Goal: Transaction & Acquisition: Register for event/course

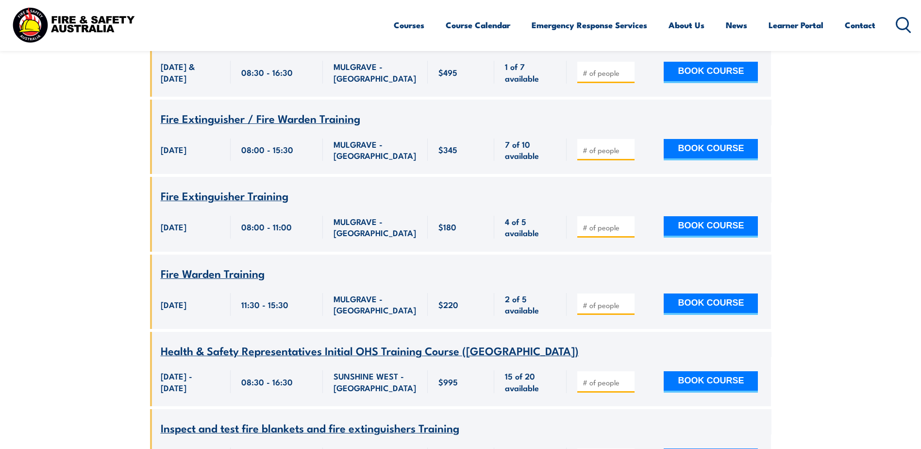
scroll to position [806, 0]
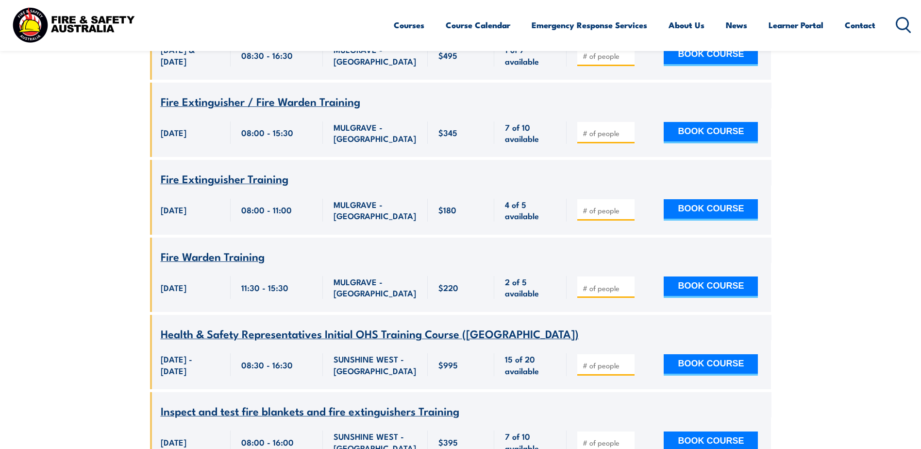
click at [607, 360] on input "number" at bounding box center [607, 365] width 49 height 10
type input "5"
click at [707, 354] on button "BOOK COURSE" at bounding box center [711, 364] width 94 height 21
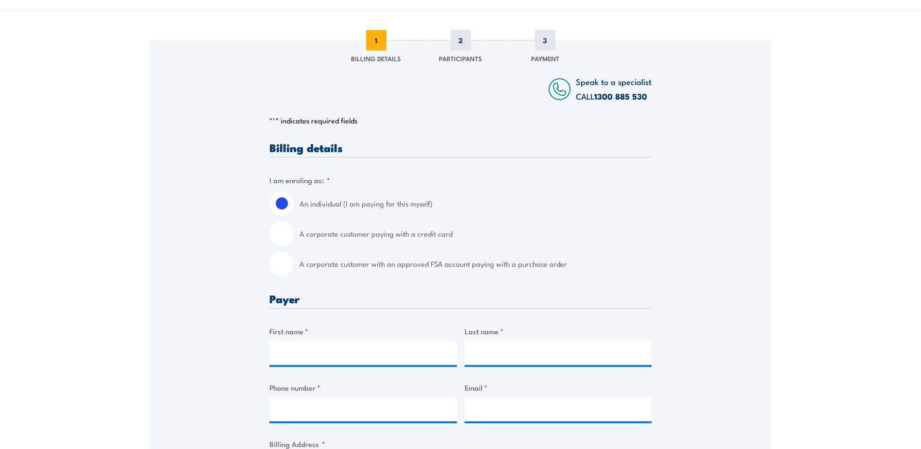
scroll to position [146, 0]
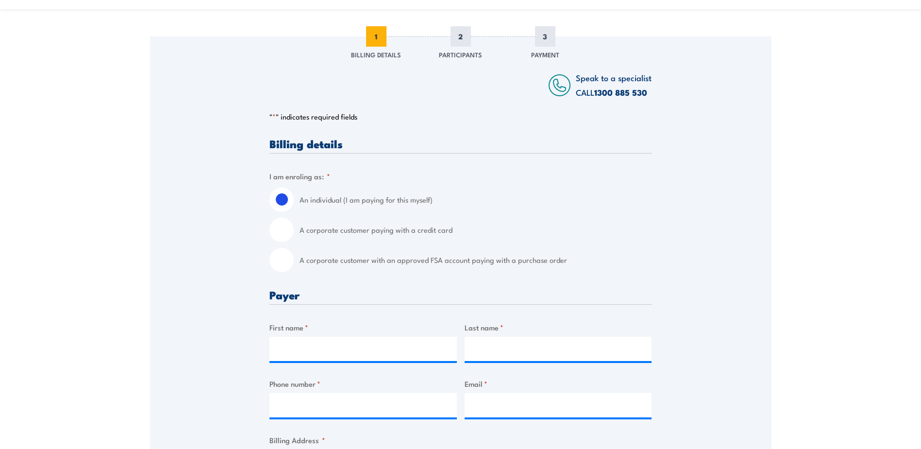
click at [291, 263] on input "A corporate customer with an approved FSA account paying with a purchase order" at bounding box center [282, 260] width 24 height 24
radio input "true"
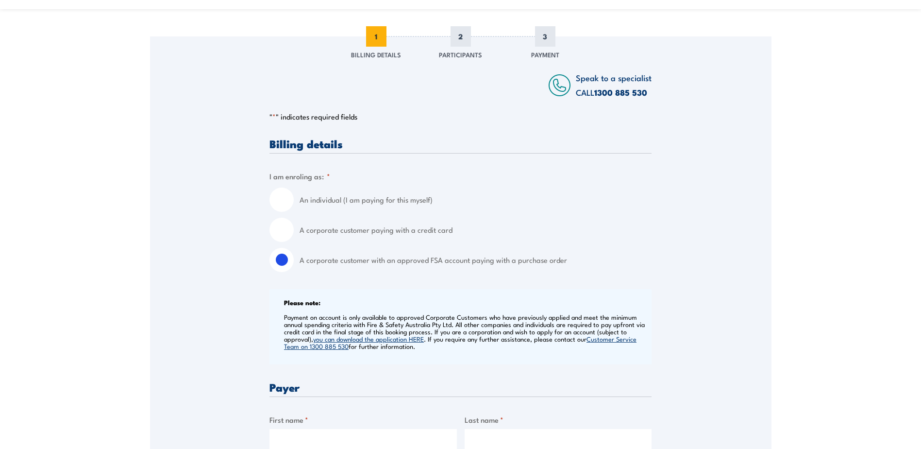
scroll to position [291, 0]
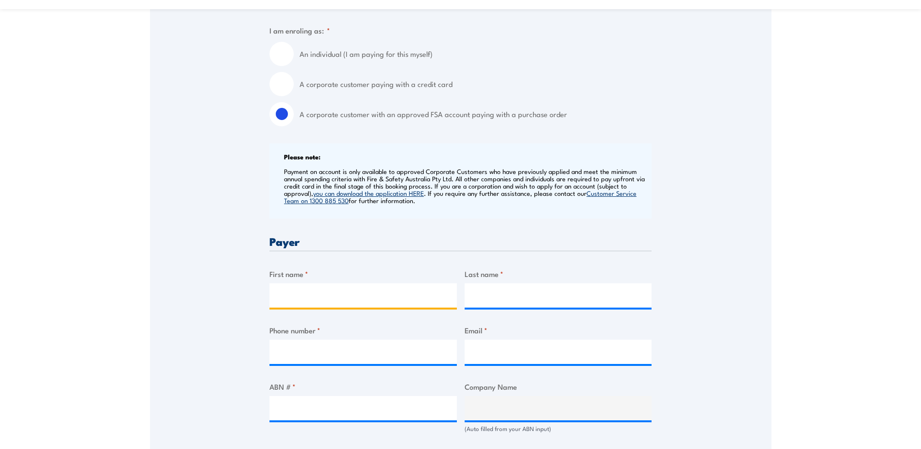
click at [298, 299] on input "First name *" at bounding box center [363, 295] width 187 height 24
type input "Craig"
type input "Fitzpatrick"
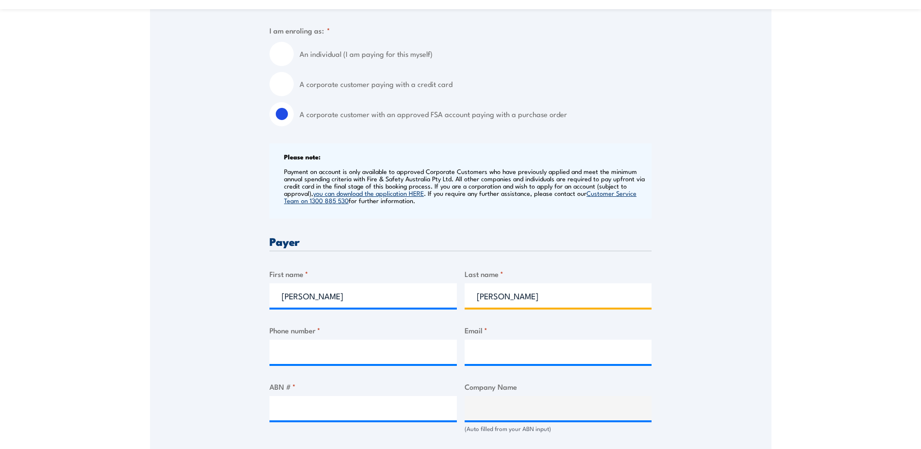
type input "0409012801"
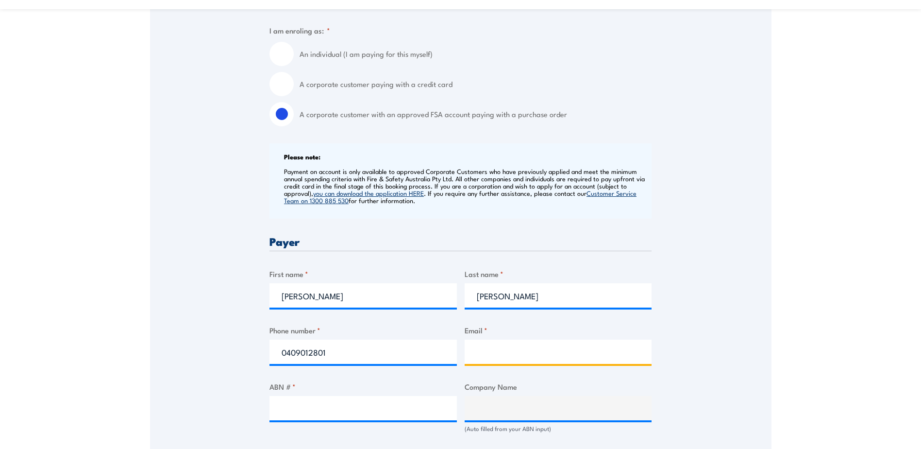
type input "cfitzpatrick@kilcoyglobalfoods.com"
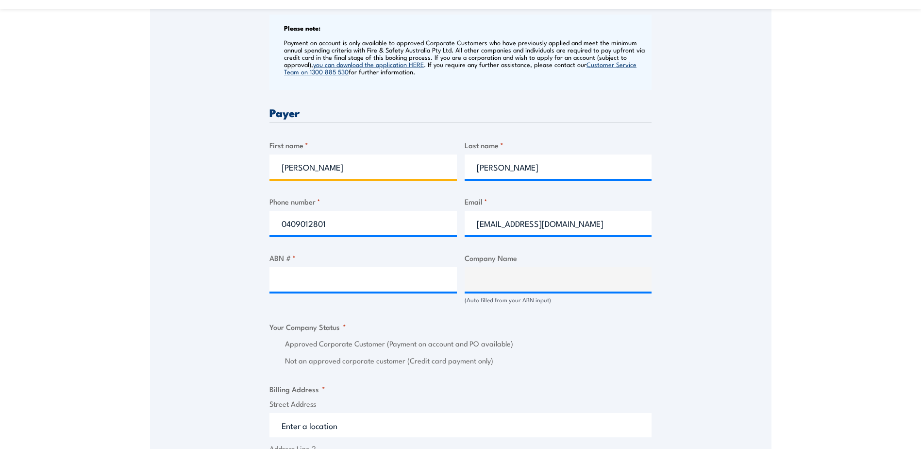
scroll to position [486, 0]
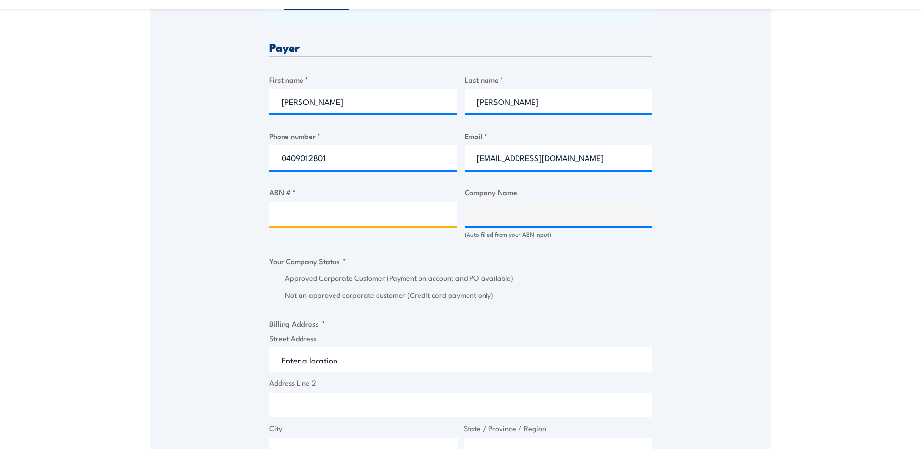
click at [339, 215] on input "ABN # *" at bounding box center [363, 214] width 187 height 24
type input "48001844734"
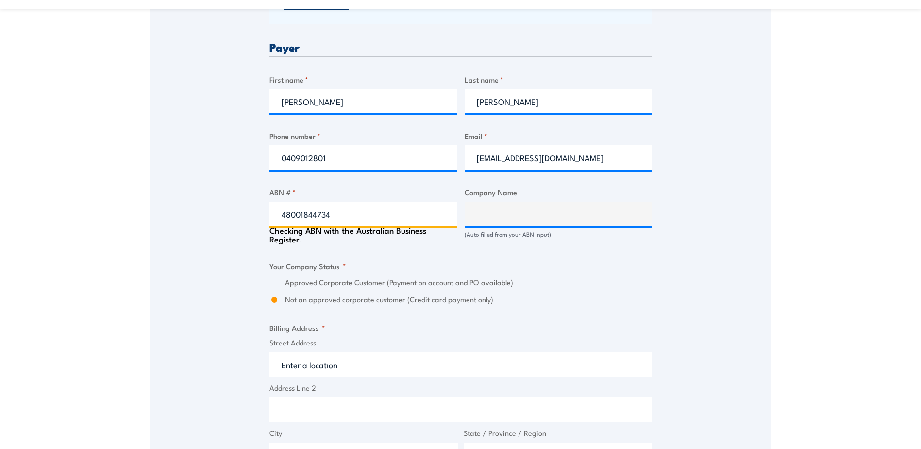
type input "HARDWICK BROTHERS MEATWORKS TRUST"
radio input "true"
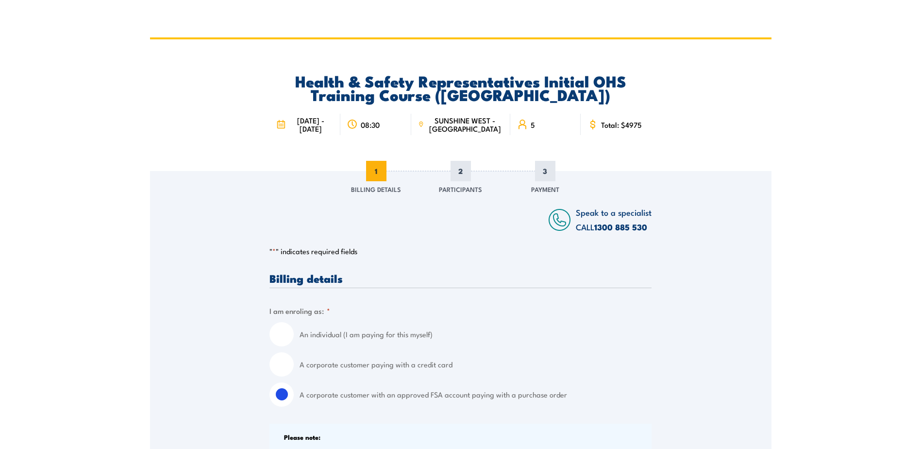
scroll to position [0, 0]
